Goal: Find specific page/section: Find specific page/section

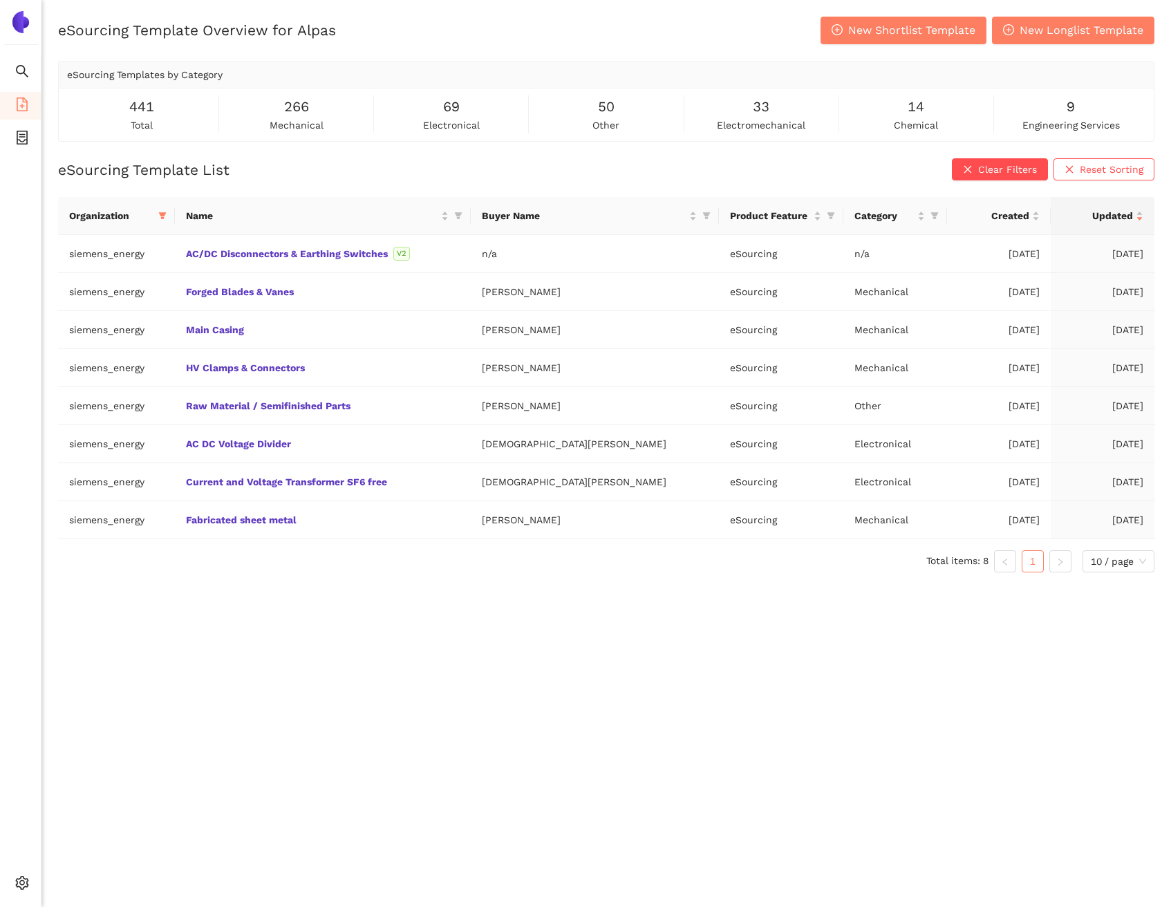
click at [377, 608] on div "eSourcing Template Overview for Alpas New Shortlist Template New Longlist Templ…" at bounding box center [606, 470] width 1130 height 907
click at [24, 140] on icon "container" at bounding box center [22, 138] width 11 height 14
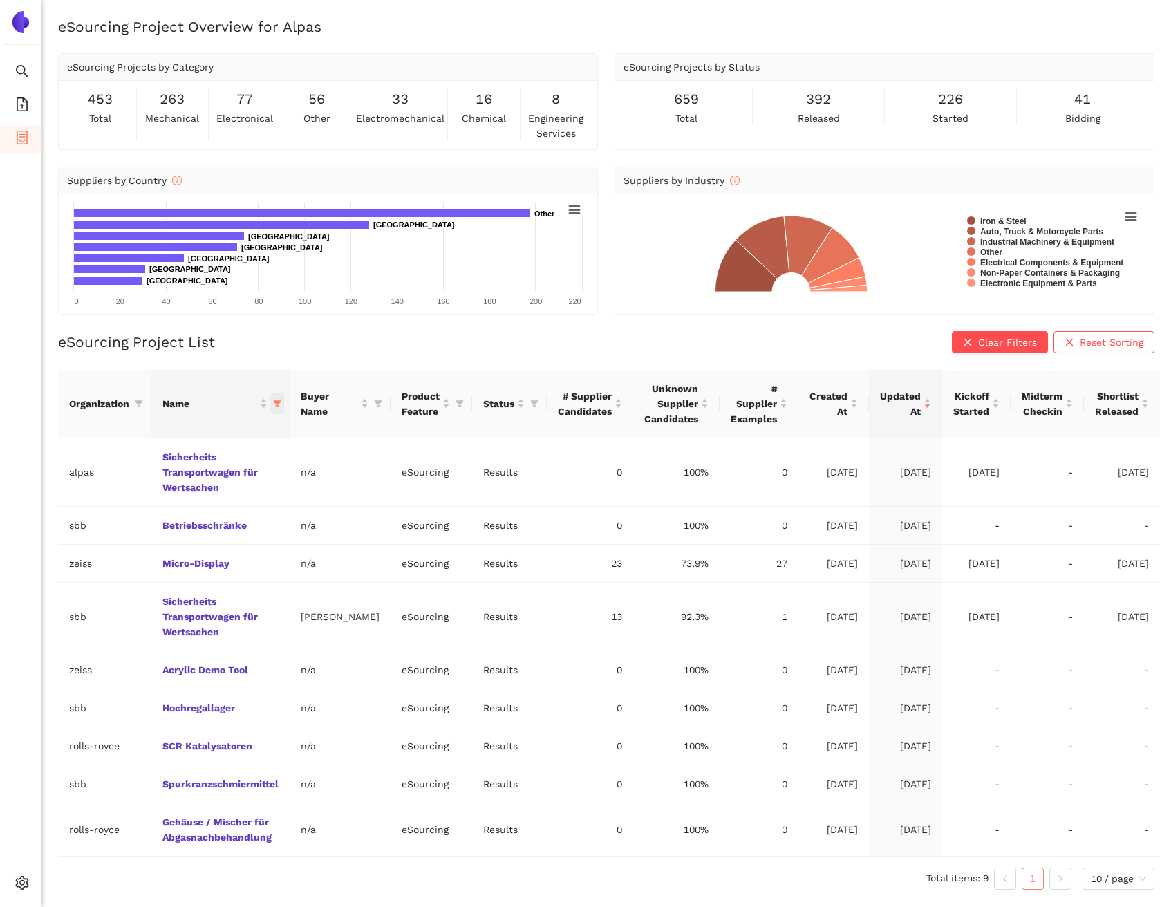
click at [279, 400] on icon "filter" at bounding box center [277, 404] width 8 height 8
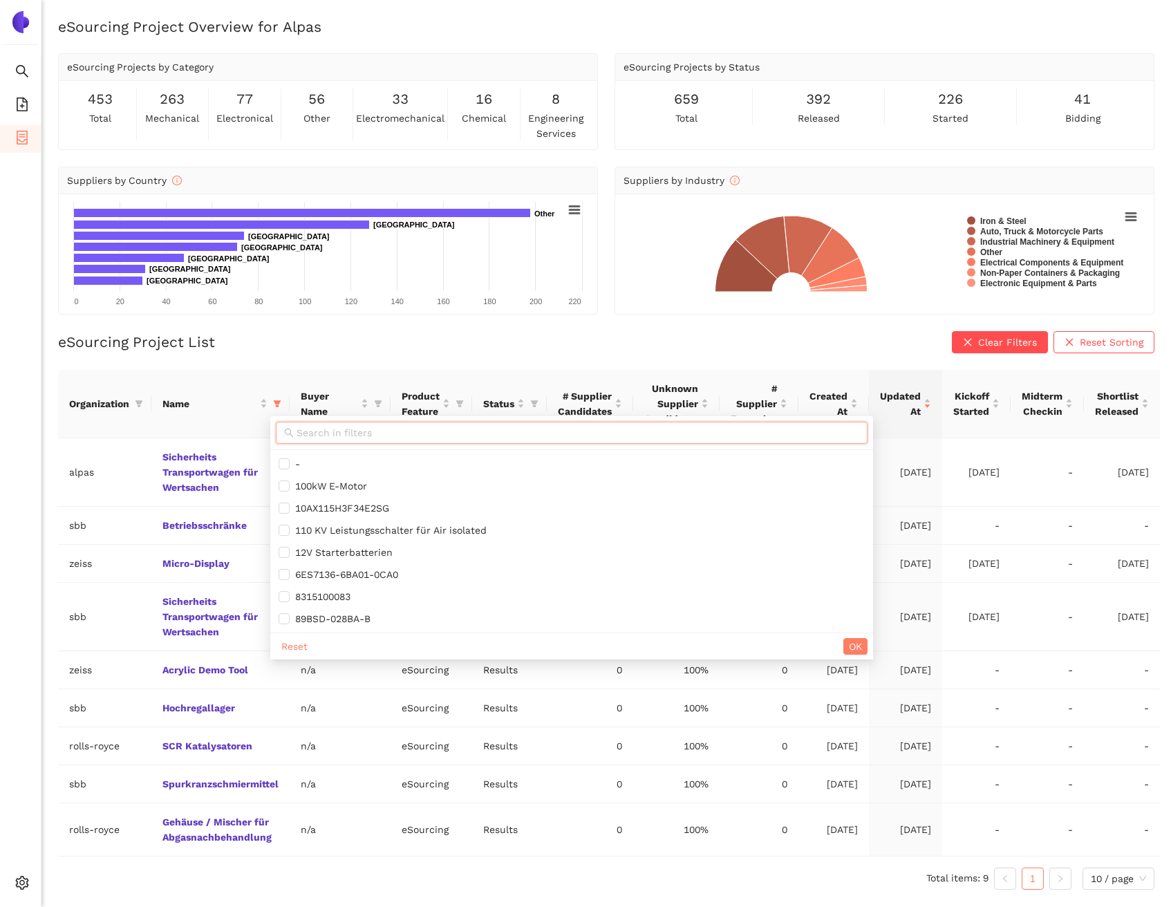
click at [297, 427] on input "text" at bounding box center [578, 432] width 563 height 15
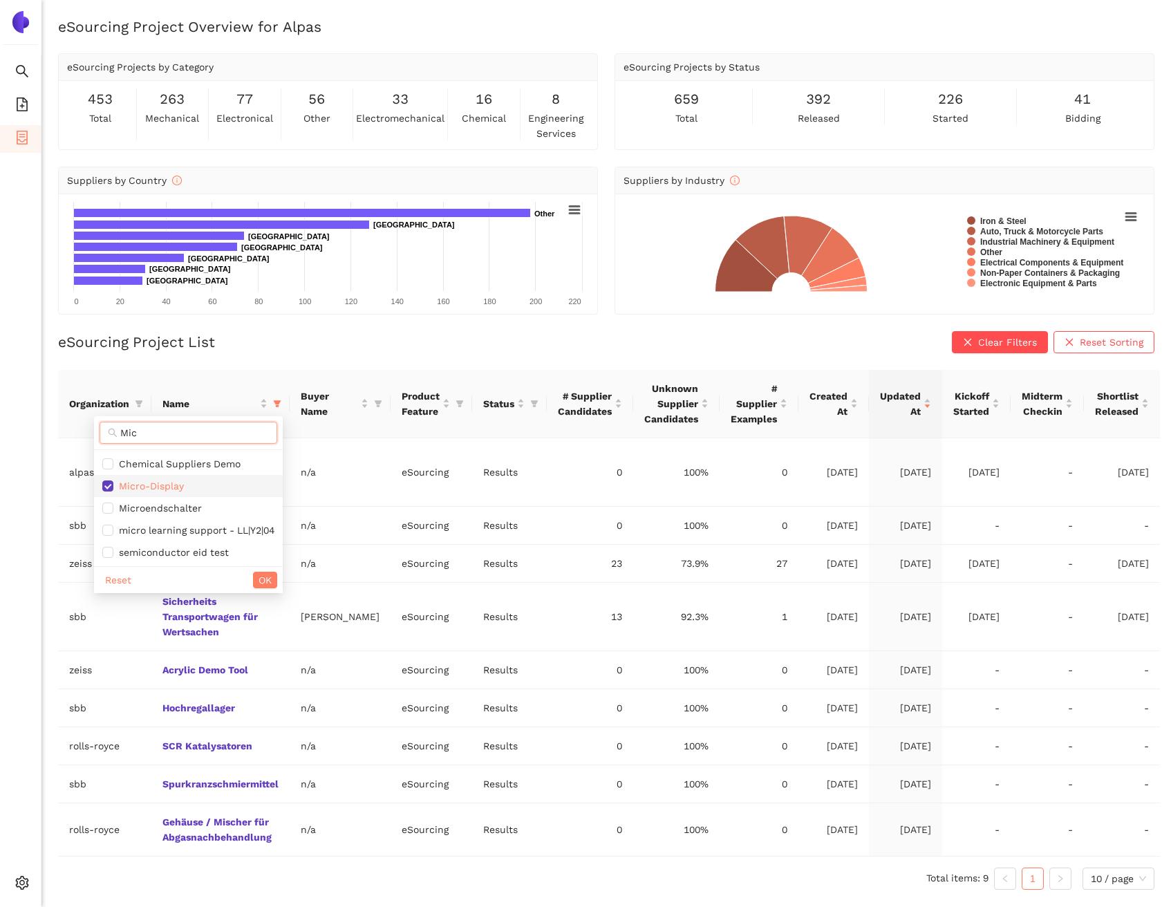
type input "Mic"
click at [262, 488] on span "Micro-Display" at bounding box center [188, 486] width 172 height 15
checkbox input "false"
click at [270, 577] on span "OK" at bounding box center [265, 580] width 13 height 15
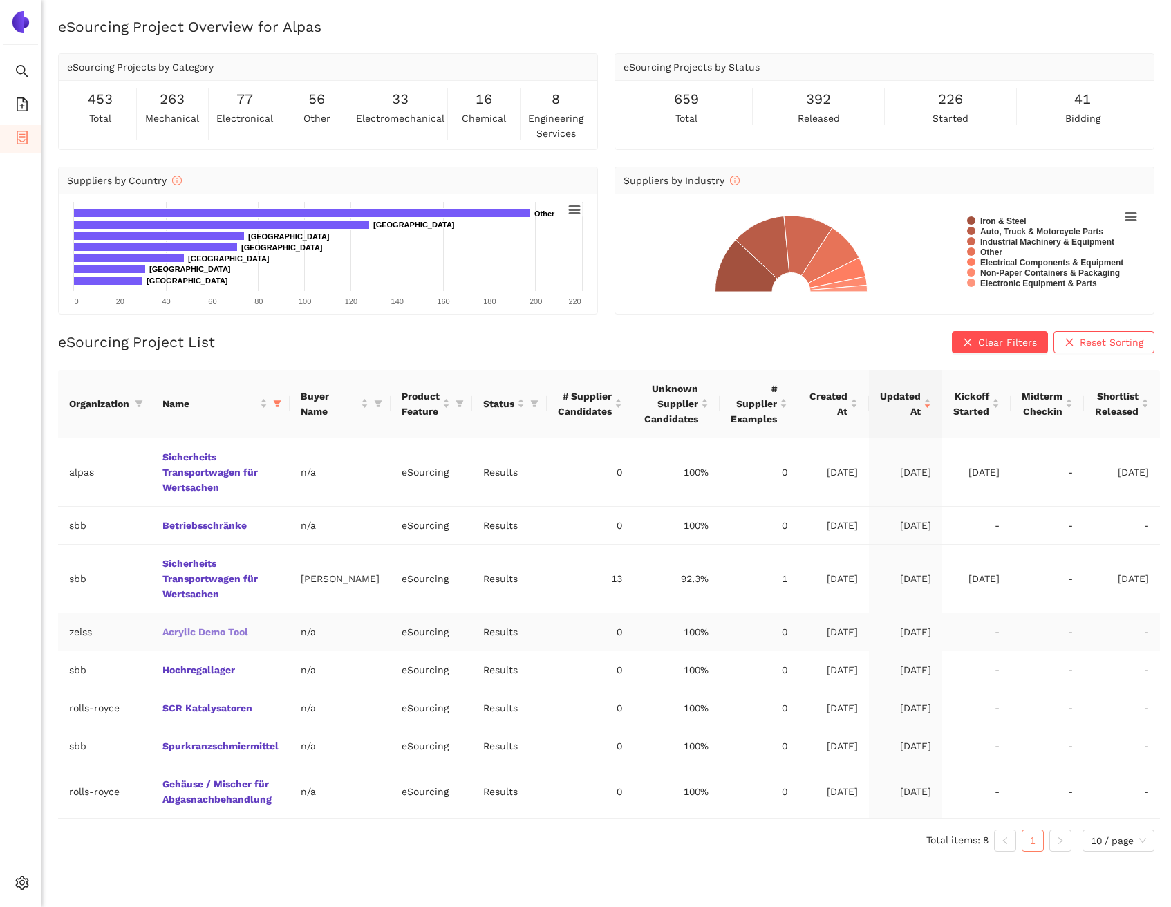
click at [0, 0] on link "Acrylic Demo Tool" at bounding box center [0, 0] width 0 height 0
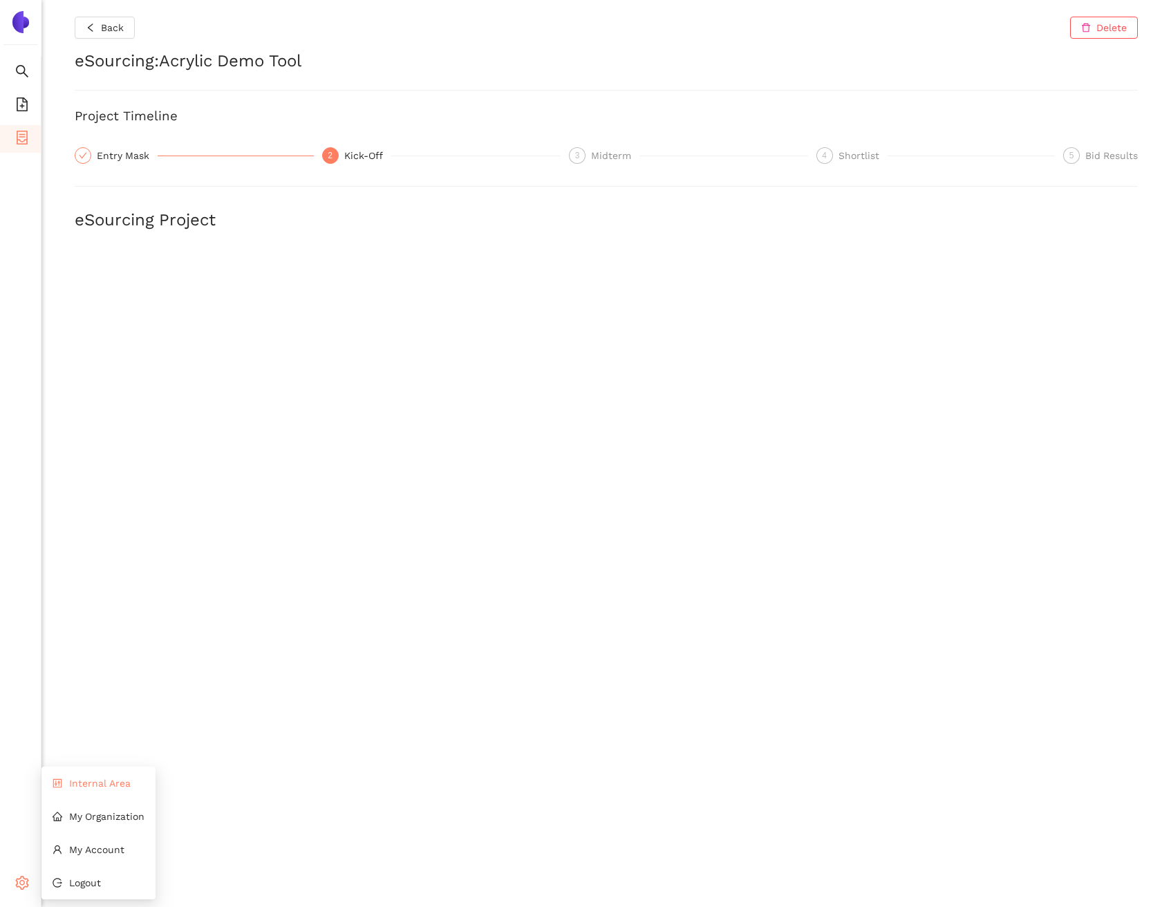
click at [101, 792] on li "Internal Area" at bounding box center [98, 784] width 114 height 28
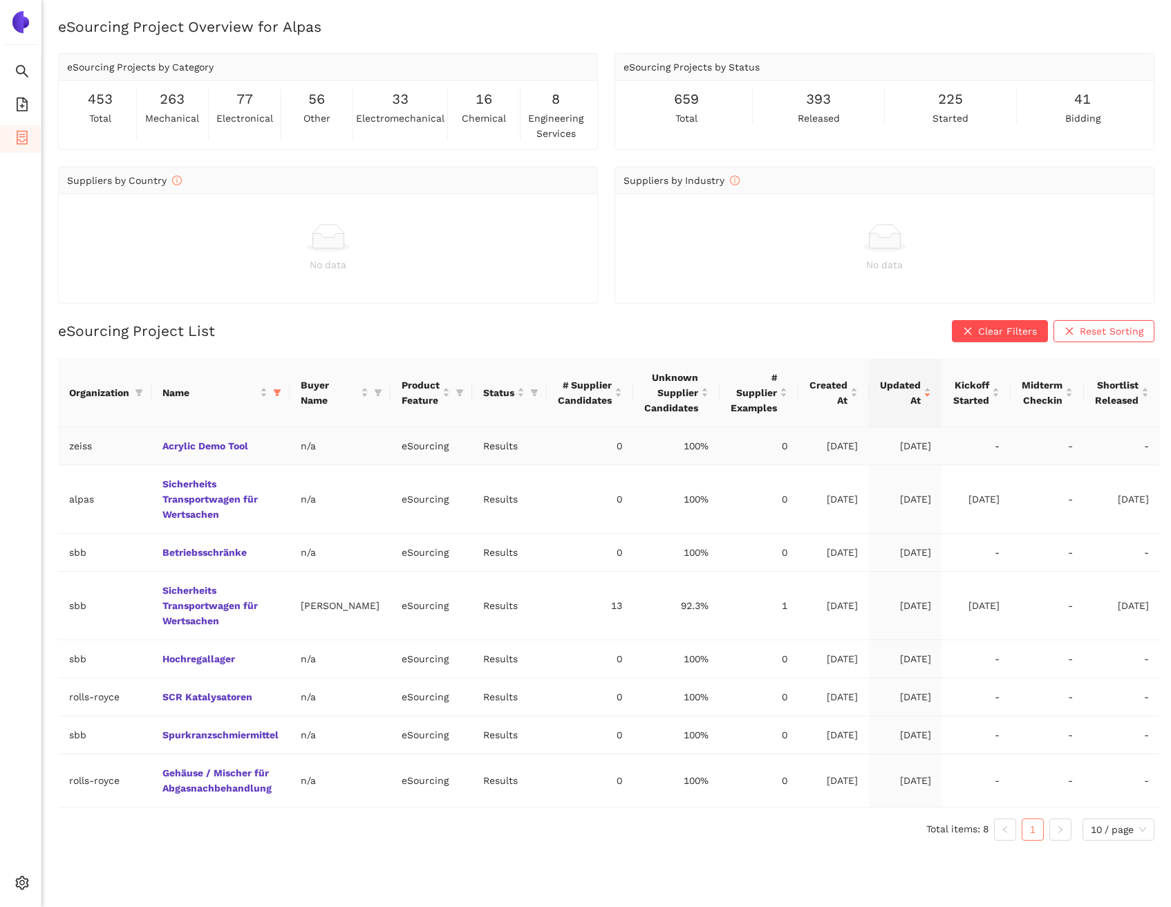
click at [232, 452] on td "Acrylic Demo Tool" at bounding box center [220, 446] width 138 height 38
click at [0, 0] on link "Acrylic Demo Tool" at bounding box center [0, 0] width 0 height 0
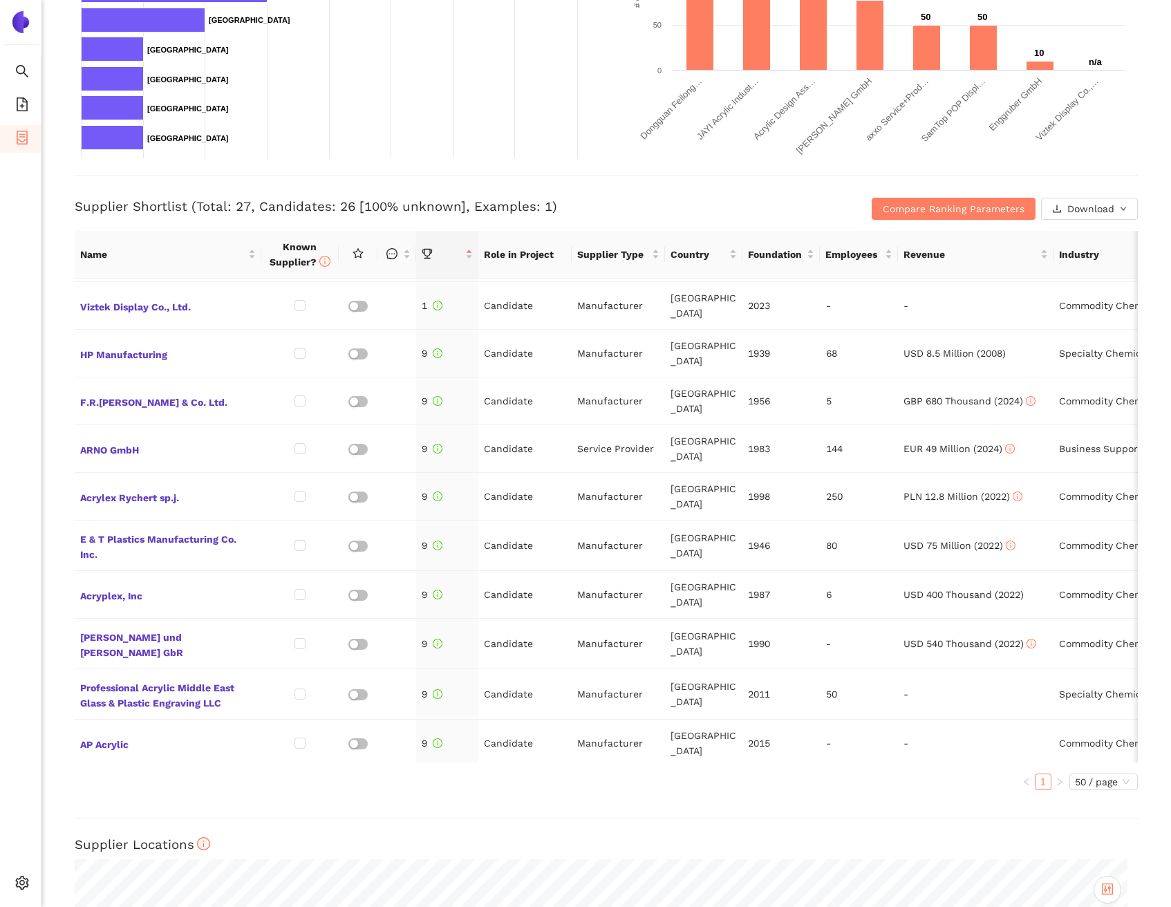
scroll to position [307, 0]
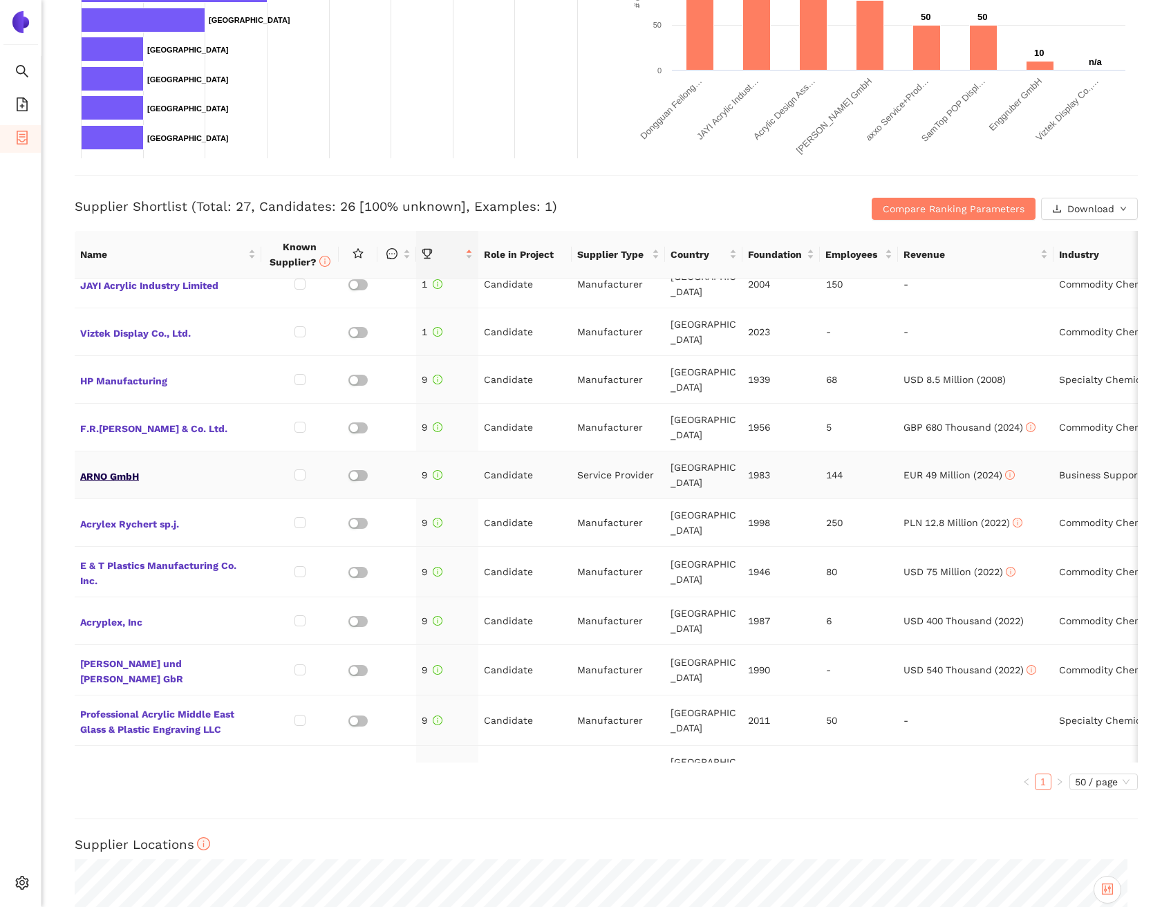
click at [111, 466] on span "ARNO GmbH" at bounding box center [168, 475] width 176 height 18
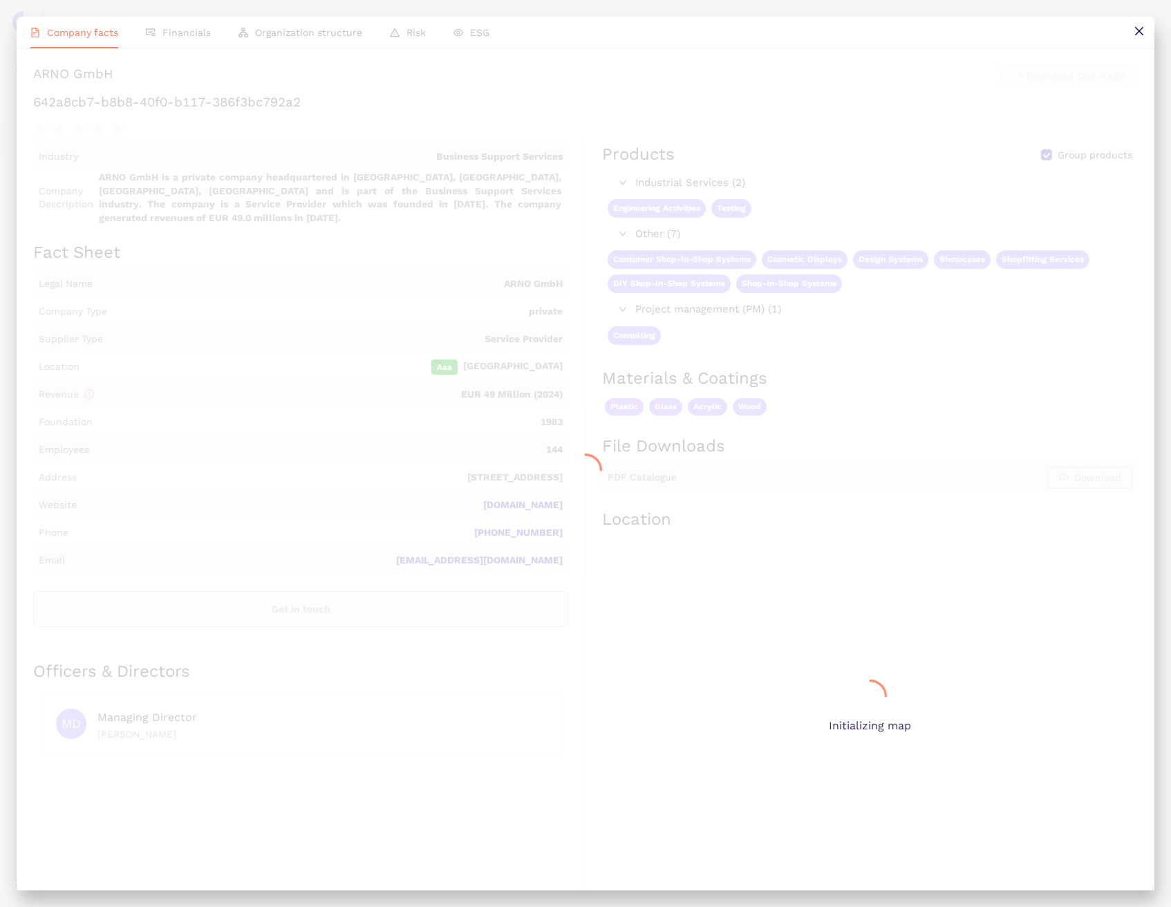
scroll to position [0, 0]
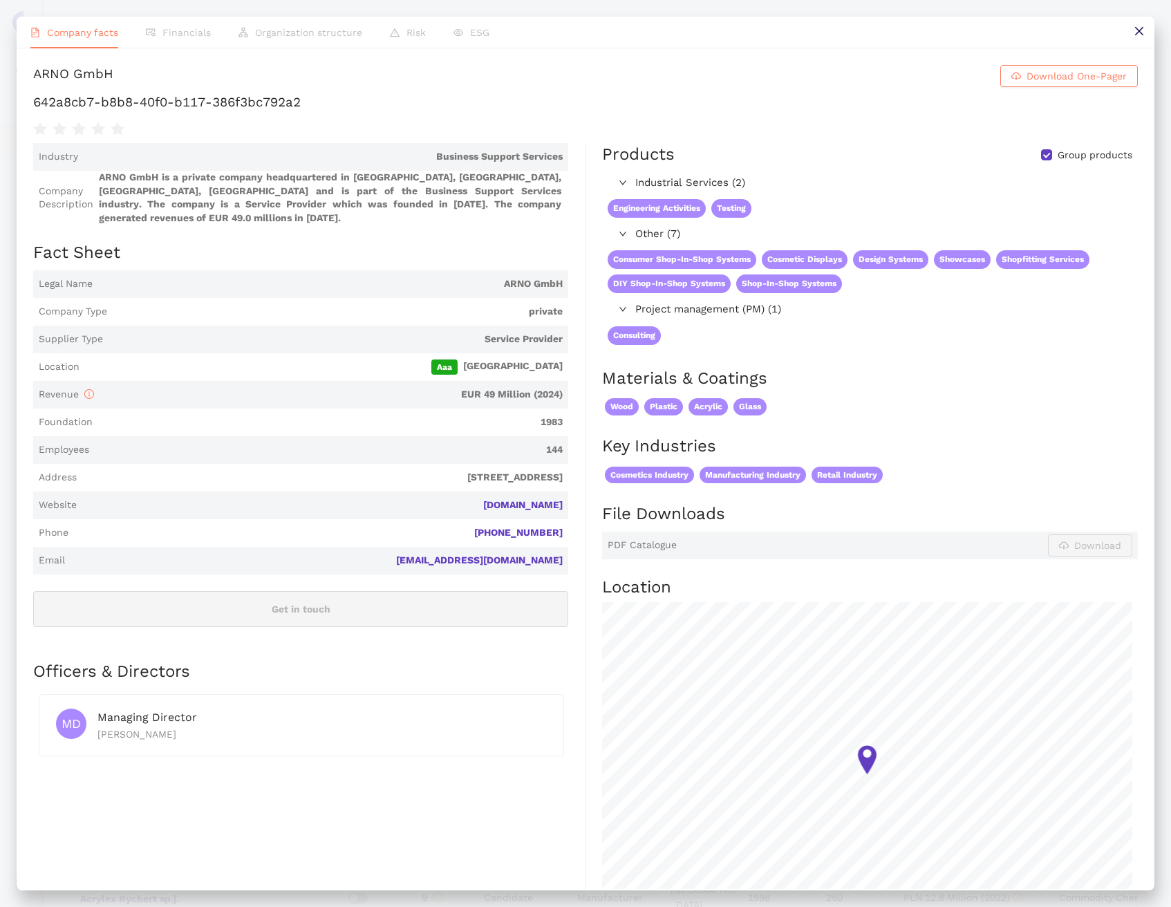
click at [188, 111] on h1 "642a8cb7-b8b8-40f0-b117-386f3bc792a2" at bounding box center [585, 102] width 1105 height 18
copy div "642a8cb7-b8b8-40f0-b117-386f3bc792a2"
click at [1138, 33] on icon "close" at bounding box center [1139, 31] width 11 height 11
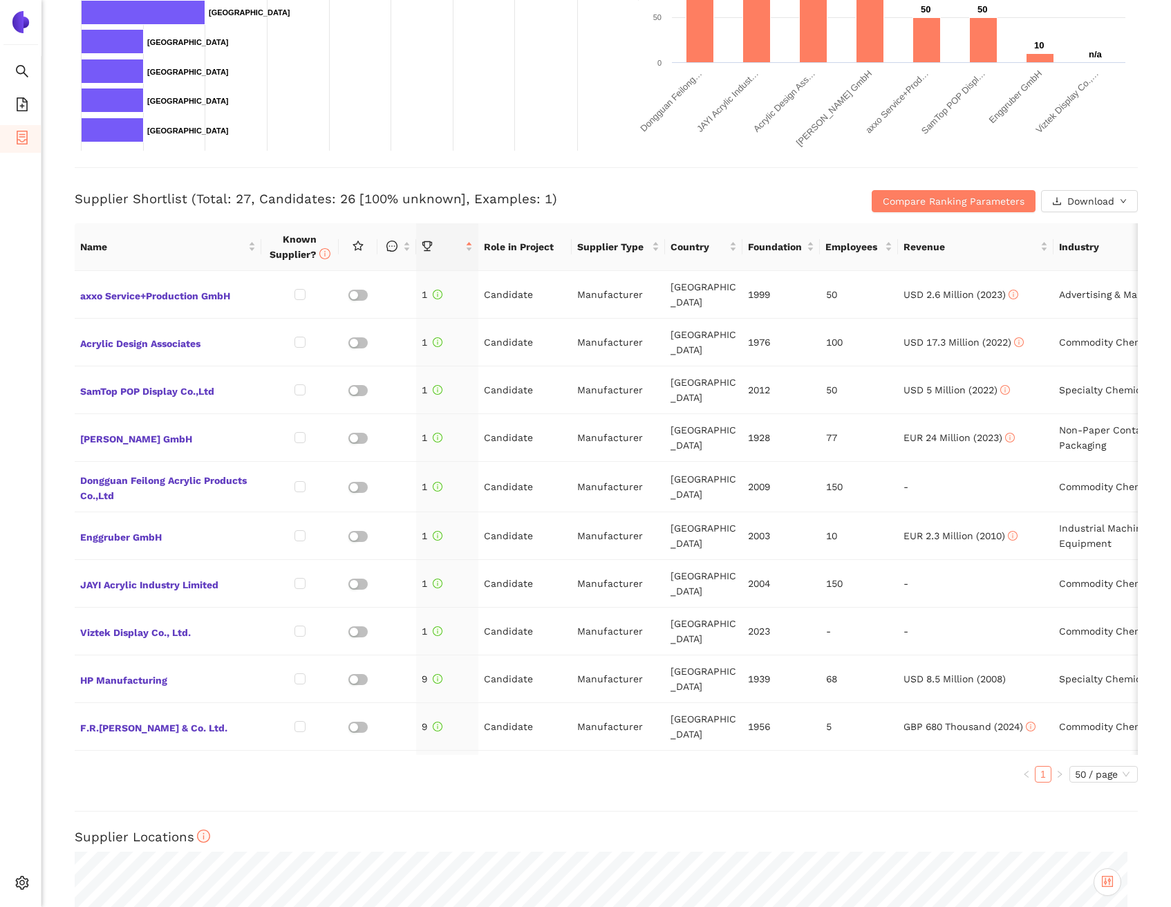
click at [741, 180] on div "Supplier Shortlist (Total: 27, Candidates: 26 [100% unknown], Examples: 1) Comp…" at bounding box center [607, 189] width 1064 height 45
